Goal: Task Accomplishment & Management: Use online tool/utility

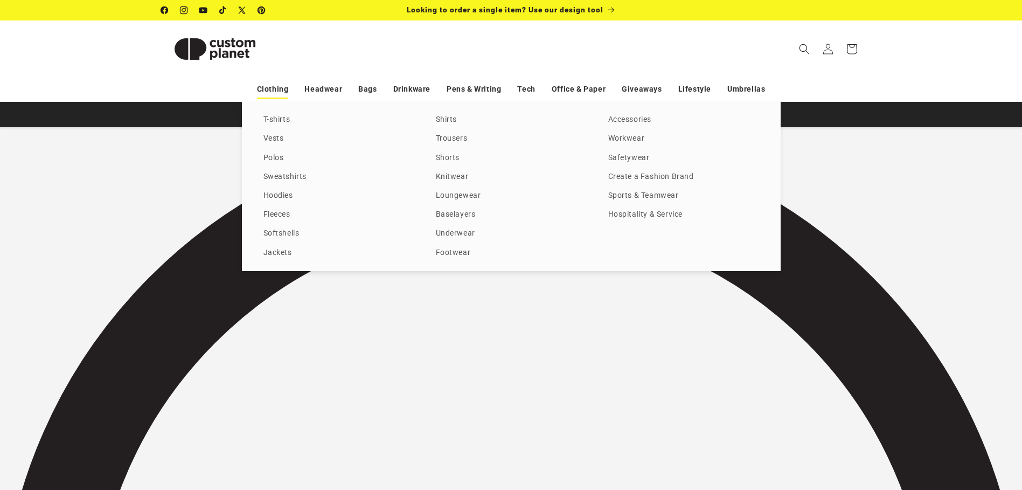
scroll to position [0, 1022]
click at [624, 197] on link "Sports & Teamwear" at bounding box center [683, 196] width 151 height 15
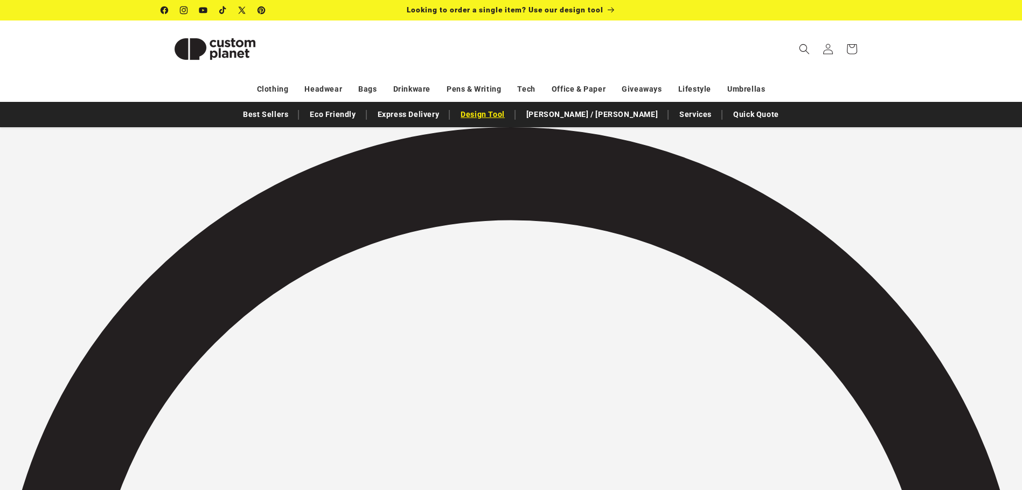
click at [510, 120] on link "Design Tool" at bounding box center [482, 114] width 55 height 19
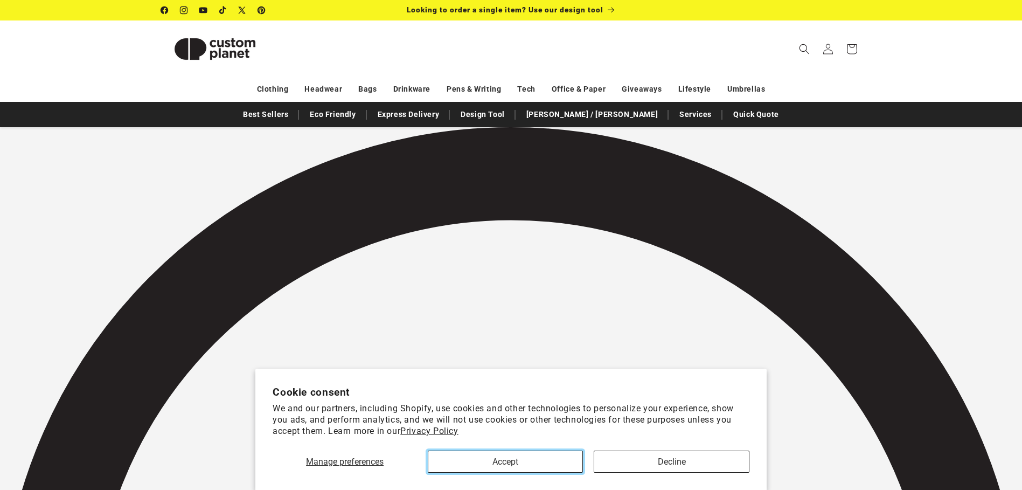
click at [506, 466] on button "Accept" at bounding box center [505, 461] width 155 height 22
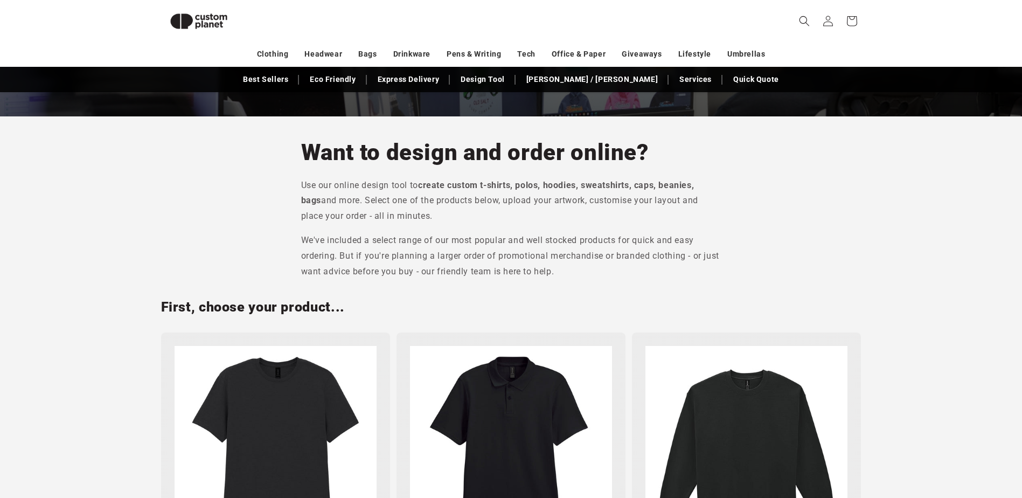
scroll to position [215, 0]
